Goal: Task Accomplishment & Management: Manage account settings

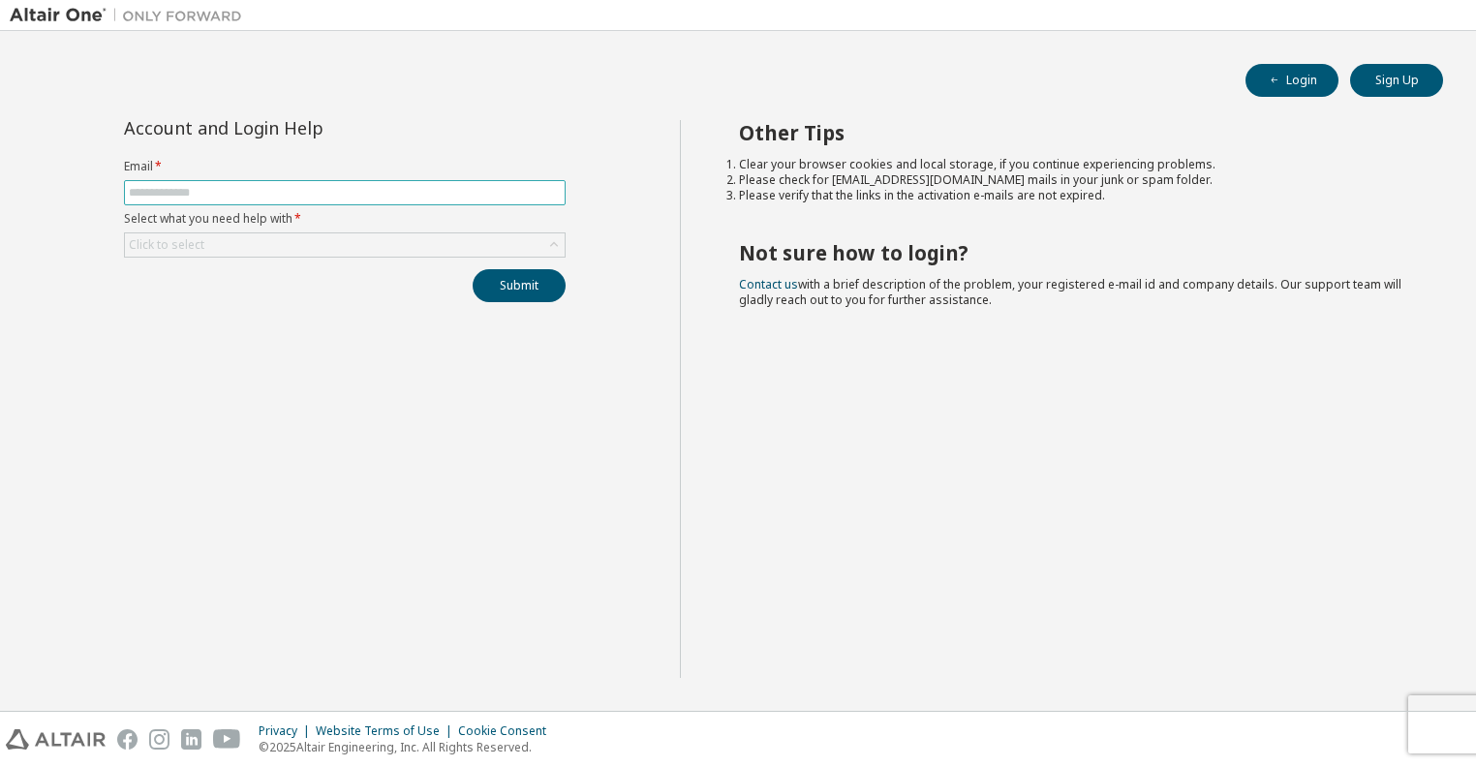
click at [217, 185] on input "text" at bounding box center [345, 192] width 432 height 15
type input "**********"
click at [240, 240] on div "Click to select" at bounding box center [345, 244] width 440 height 23
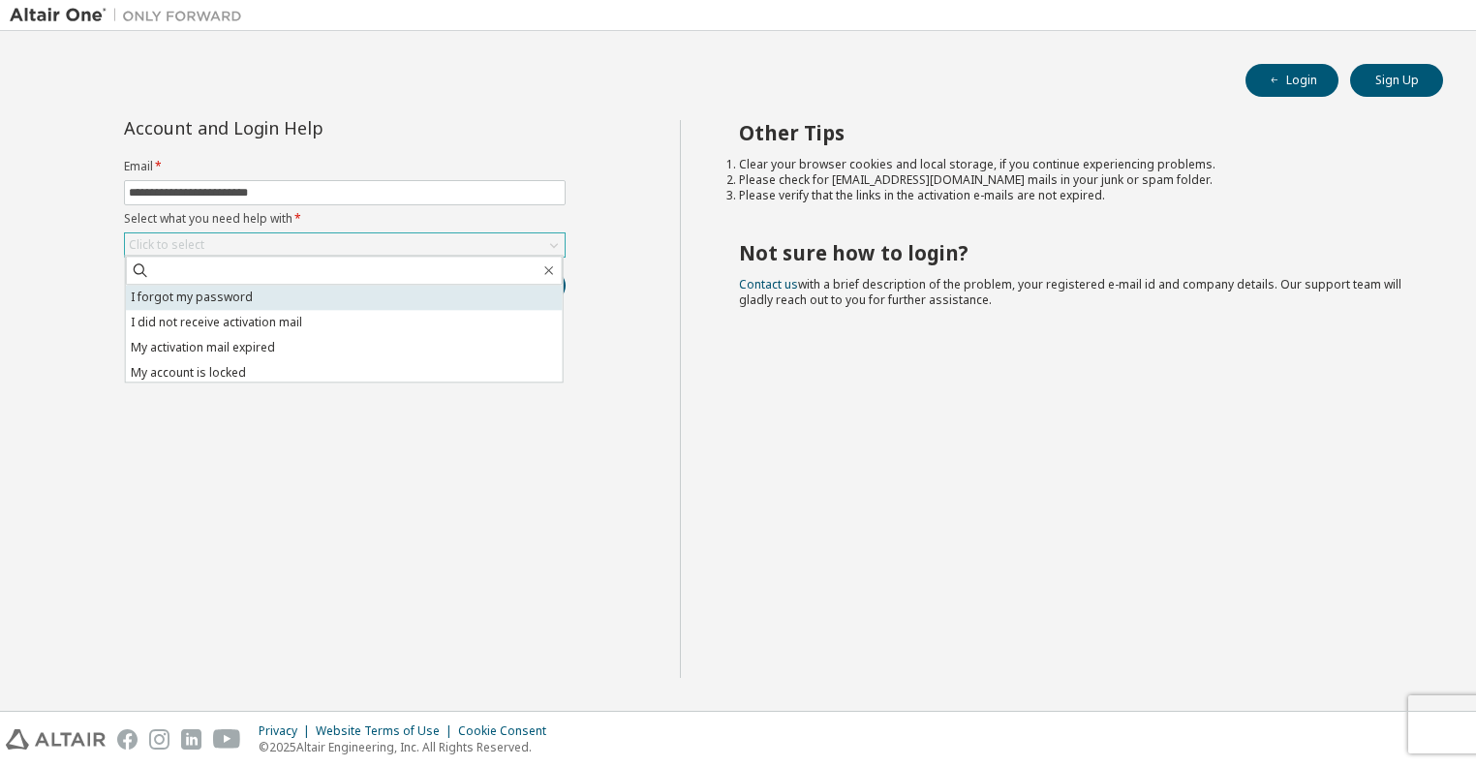
click at [236, 291] on li "I forgot my password" at bounding box center [344, 297] width 437 height 25
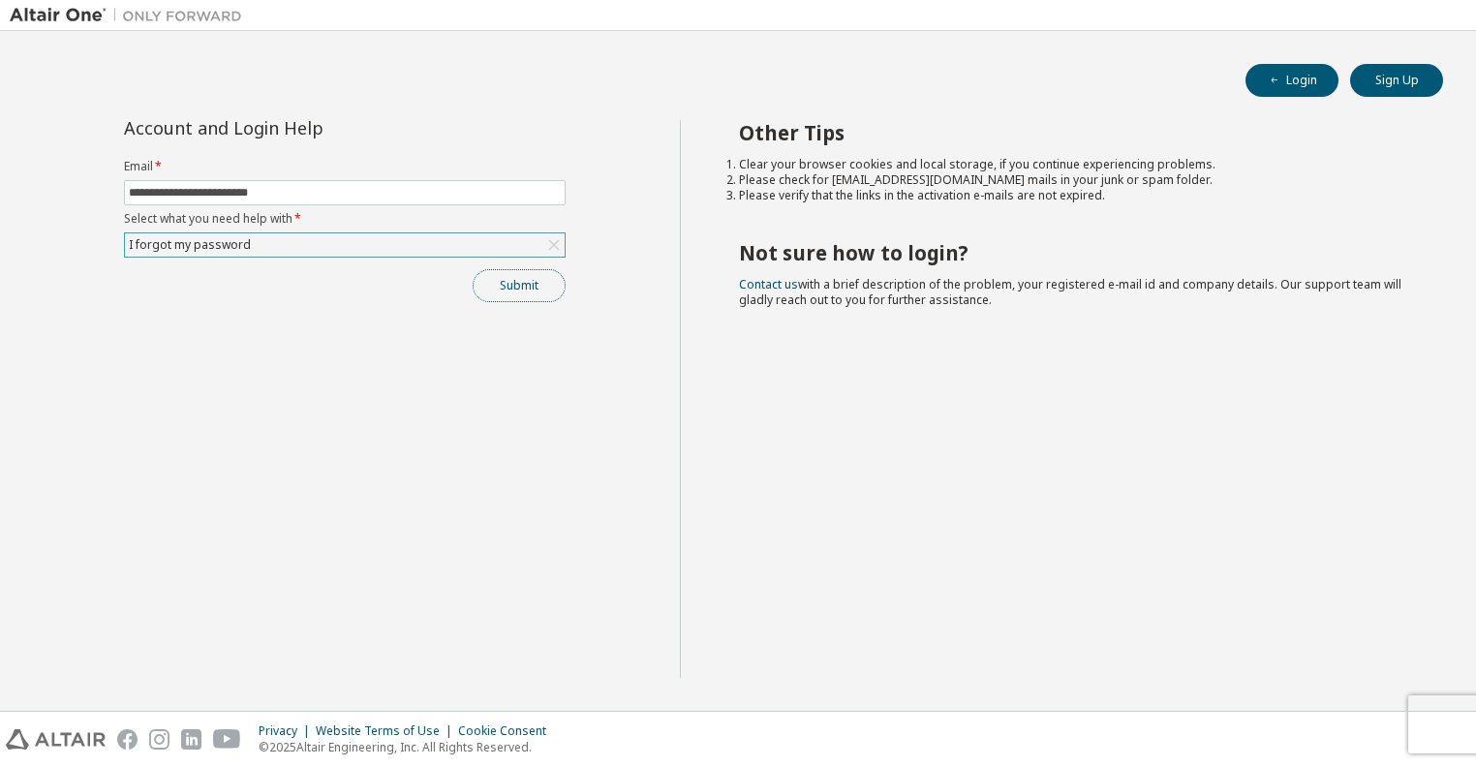
click at [544, 287] on button "Submit" at bounding box center [519, 285] width 93 height 33
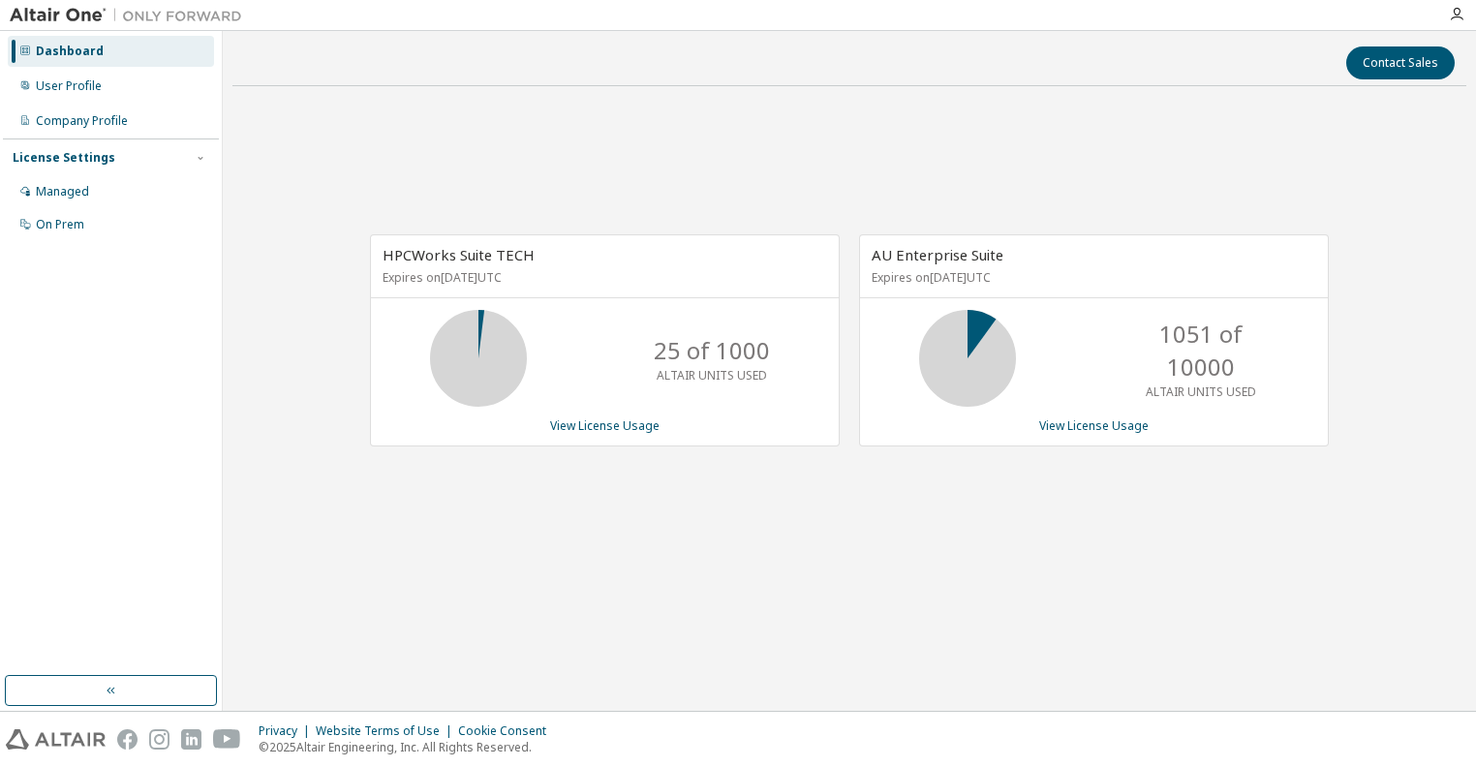
click at [1308, 516] on div "HPCWorks Suite TECH Expires on [DATE] UTC 25 of 1000 ALTAIR UNITS USED View Lic…" at bounding box center [849, 351] width 1234 height 499
